Goal: Task Accomplishment & Management: Complete application form

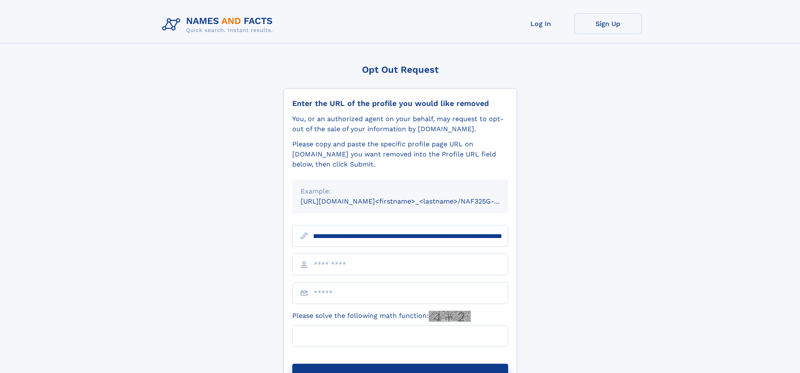
scroll to position [0, 113]
type input "**********"
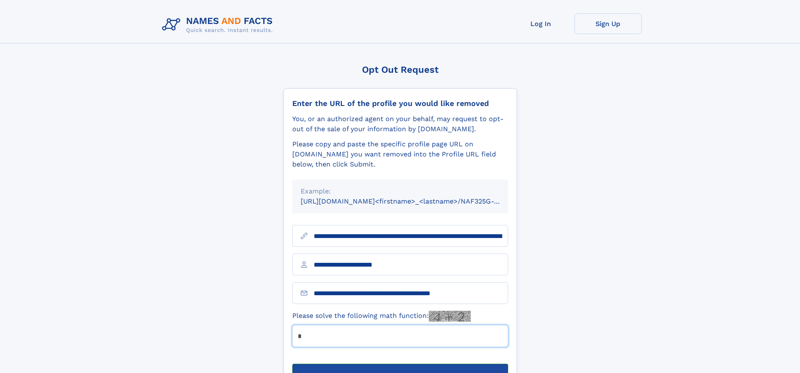
type input "*"
click at [400, 363] on button "Submit Opt Out Request" at bounding box center [400, 376] width 216 height 27
